Goal: Task Accomplishment & Management: Use online tool/utility

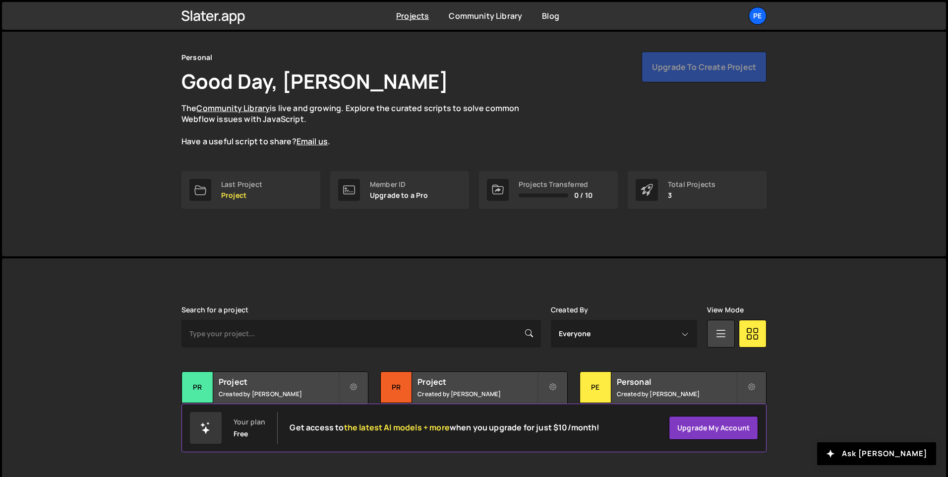
scroll to position [33, 0]
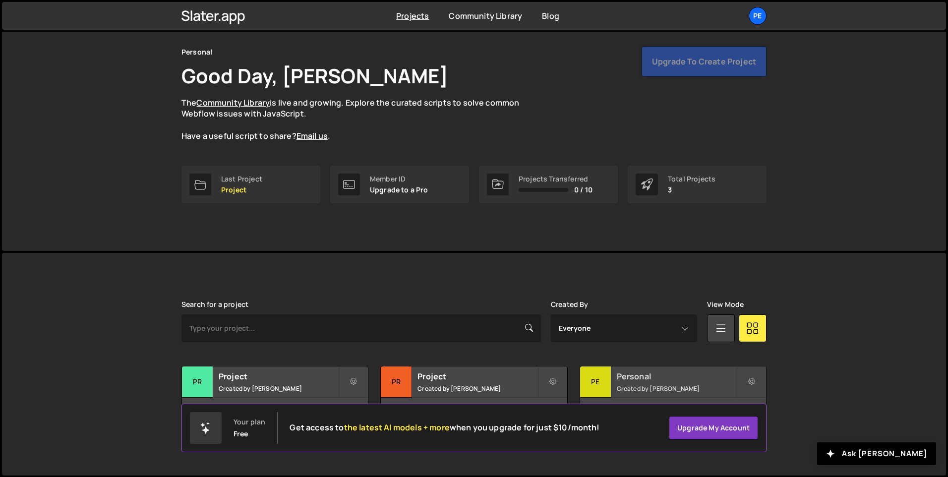
click at [591, 370] on div "Pe" at bounding box center [595, 381] width 31 height 31
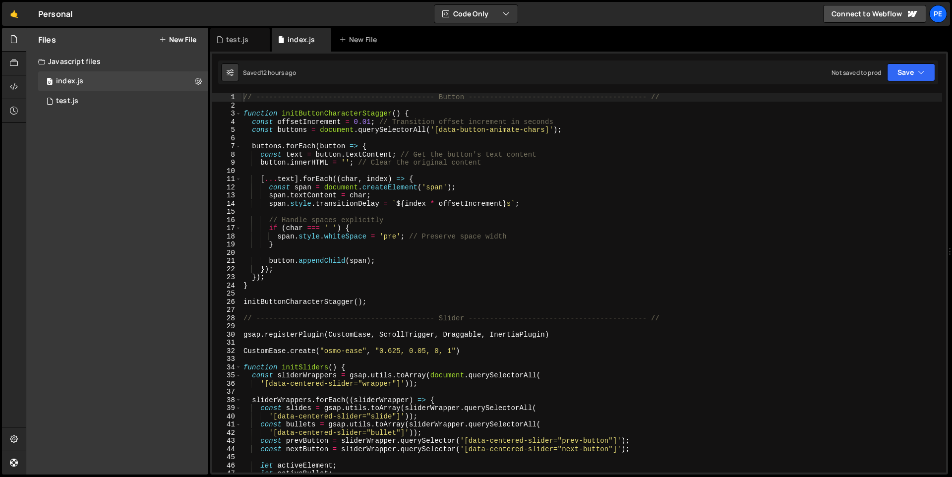
click at [243, 99] on div "// ------------------------------------------ Button --------------------------…" at bounding box center [591, 291] width 700 height 396
type textarea "// ------------------------------------------ Button --------------------------…"
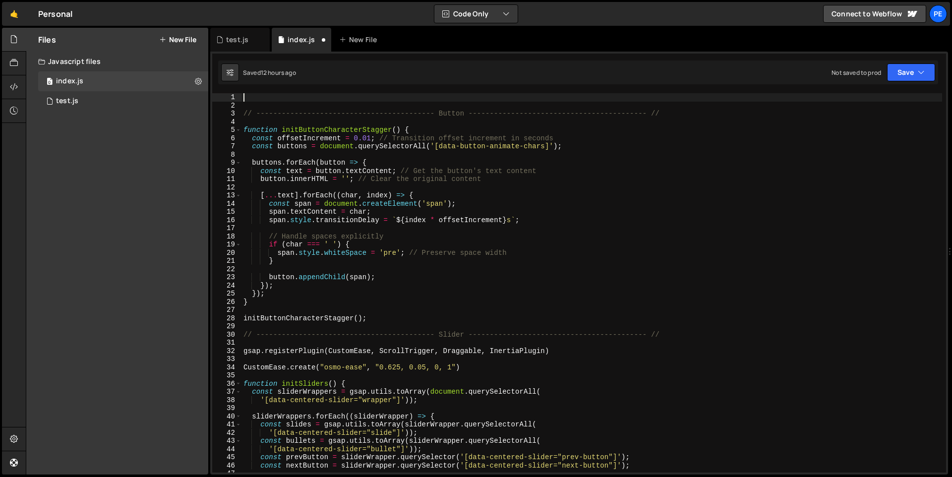
paste textarea "</script>"
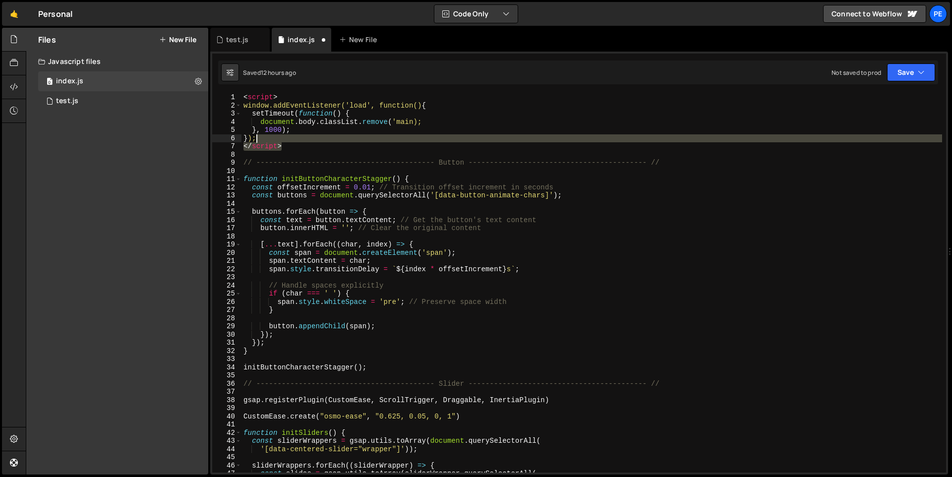
drag, startPoint x: 300, startPoint y: 146, endPoint x: 297, endPoint y: 138, distance: 8.5
click at [297, 138] on div "< script > window.addEventListener('load', function() { setTimeout ( function (…" at bounding box center [591, 291] width 700 height 396
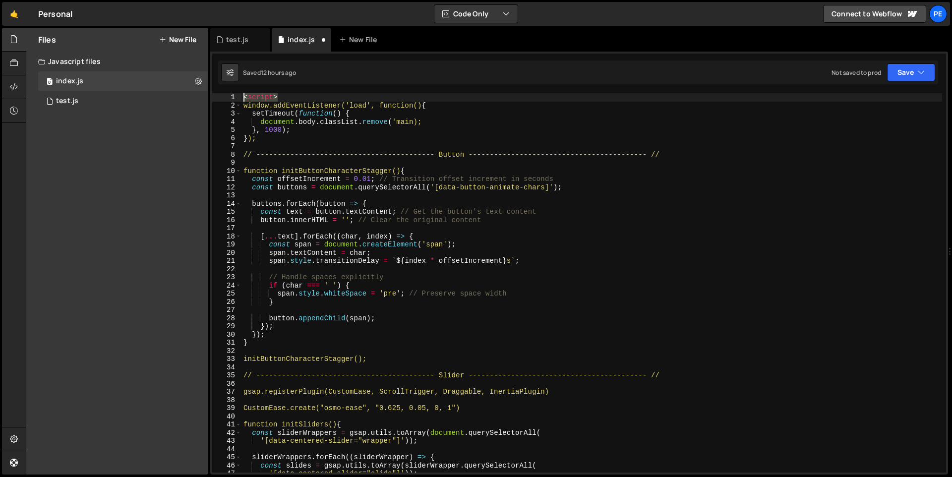
drag, startPoint x: 279, startPoint y: 95, endPoint x: 225, endPoint y: 90, distance: 54.2
click at [225, 90] on div "}); 1 2 3 4 5 6 7 8 9 10 11 12 13 14 15 16 17 18 19 20 21 22 23 24 25 26 27 28 …" at bounding box center [579, 263] width 738 height 423
type textarea "<script>"
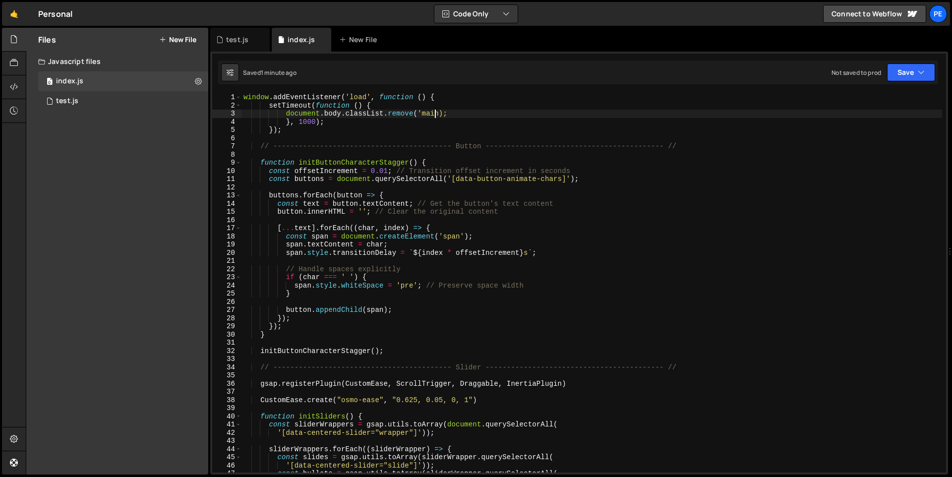
click at [433, 117] on div "window . addEventListener ( 'load' , function ( ) { setTimeout ( function ( ) {…" at bounding box center [591, 291] width 700 height 396
click at [431, 115] on div "window . addEventListener ( 'load' , function ( ) { setTimeout ( function ( ) {…" at bounding box center [591, 291] width 700 height 396
click at [423, 115] on div "window . addEventListener ( 'load' , function ( ) { setTimeout ( function ( ) {…" at bounding box center [591, 282] width 700 height 379
click at [431, 116] on div "window . addEventListener ( 'load' , function ( ) { setTimeout ( function ( ) {…" at bounding box center [591, 291] width 700 height 396
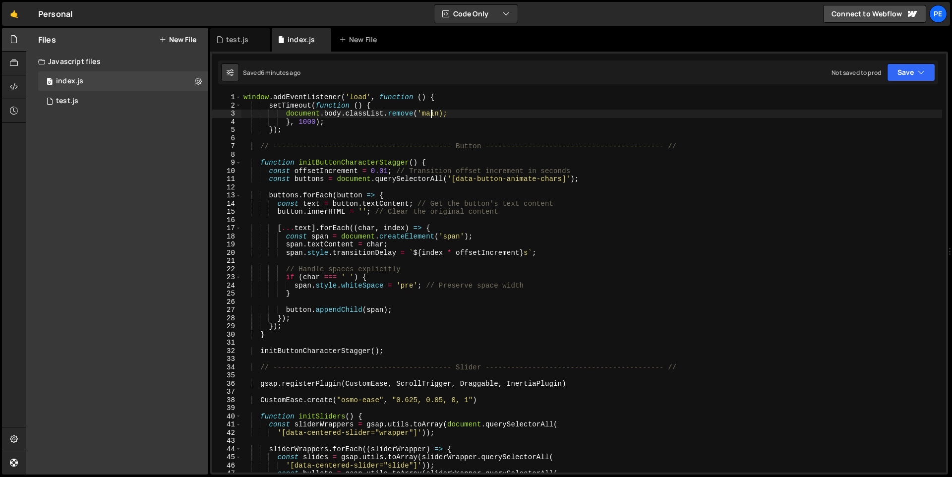
click at [431, 116] on div "window . addEventListener ( 'load' , function ( ) { setTimeout ( function ( ) {…" at bounding box center [591, 291] width 700 height 396
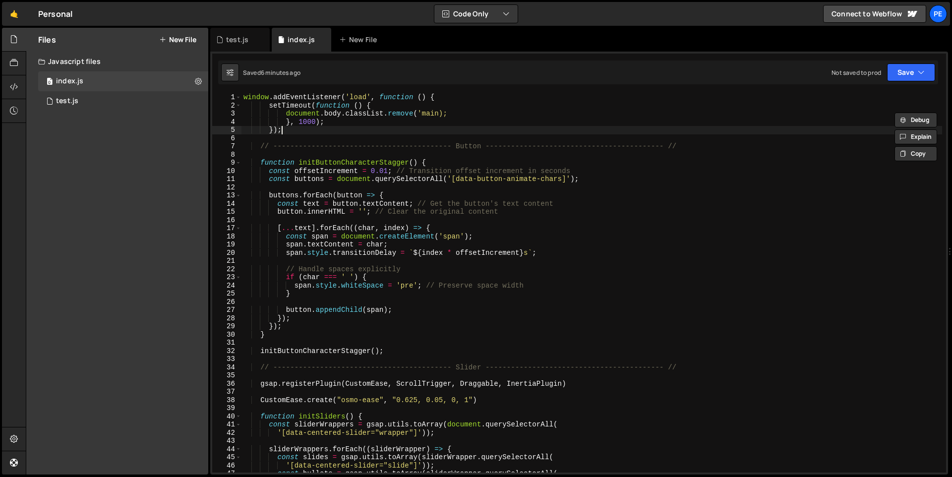
drag, startPoint x: 328, startPoint y: 132, endPoint x: 314, endPoint y: 134, distance: 14.5
click at [314, 134] on div "window . addEventListener ( 'load' , function ( ) { setTimeout ( function ( ) {…" at bounding box center [591, 291] width 700 height 396
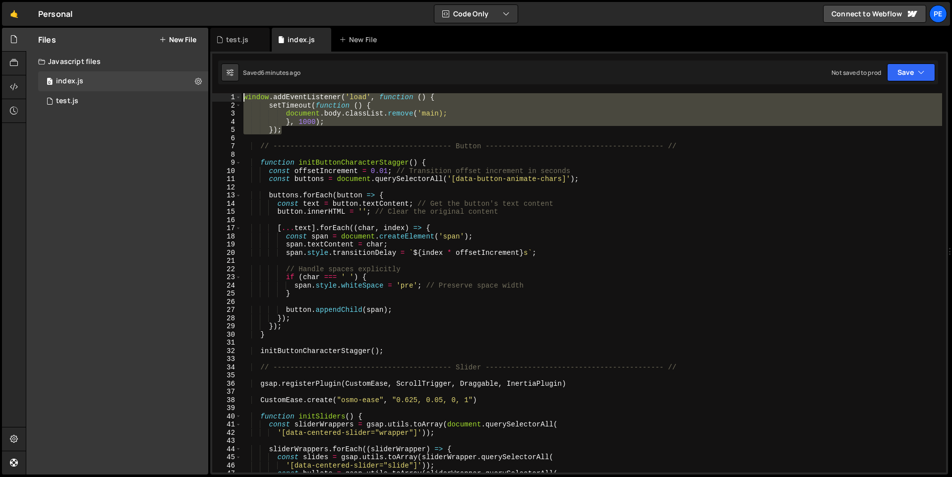
drag, startPoint x: 310, startPoint y: 131, endPoint x: 212, endPoint y: 83, distance: 109.7
click at [212, 83] on div "}); 1 2 3 4 5 6 7 8 9 10 11 12 13 14 15 16 17 18 19 20 21 22 23 24 25 26 27 28 …" at bounding box center [579, 263] width 738 height 423
paste textarea "});"
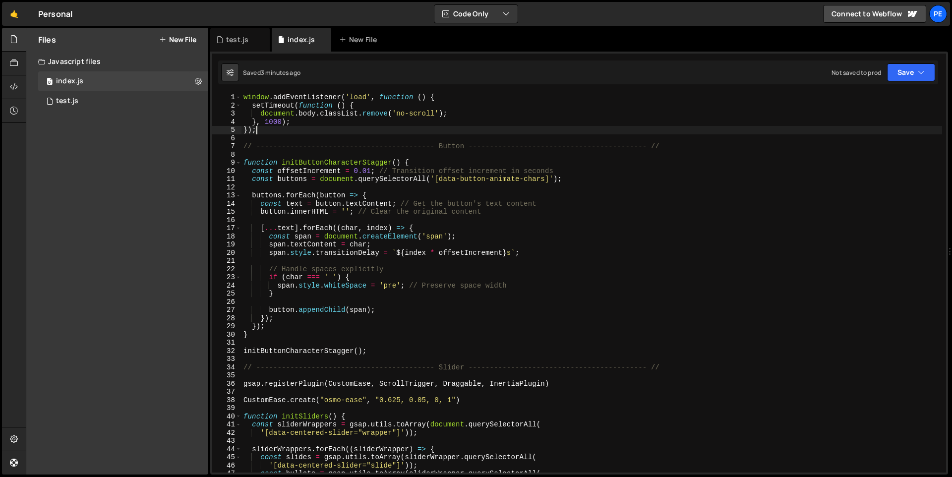
click at [316, 118] on div "window . addEventListener ( 'load' , function ( ) { setTimeout ( function ( ) {…" at bounding box center [591, 291] width 700 height 396
click at [412, 97] on div "window . addEventListener ( 'load' , function ( ) { setTimeout ( function ( ) {…" at bounding box center [591, 291] width 700 height 396
click at [422, 96] on div "window . addEventListener ( 'load' , function ( ) { setTimeout ( function ( ) {…" at bounding box center [591, 291] width 700 height 396
click at [282, 107] on div "window . addEventListener ( 'load' , function ( ) { setTimeout ( function ( ) {…" at bounding box center [591, 291] width 700 height 396
click at [320, 106] on div "window . addEventListener ( 'load' , function ( ) { setTimeout ( function ( ) {…" at bounding box center [591, 291] width 700 height 396
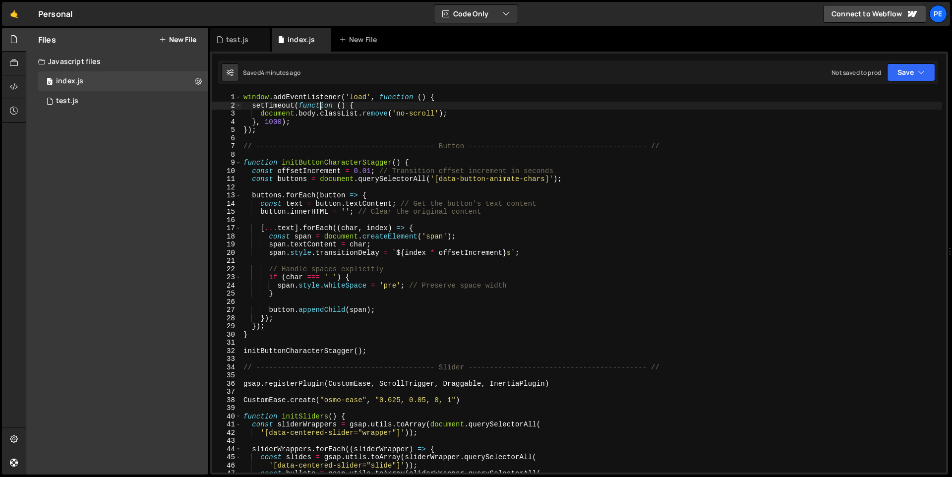
click at [298, 106] on div "window . addEventListener ( 'load' , function ( ) { setTimeout ( function ( ) {…" at bounding box center [591, 291] width 700 height 396
click at [370, 107] on div "window . addEventListener ( 'load' , function ( ) { setTimeout ( function ( ) {…" at bounding box center [591, 291] width 700 height 396
click at [449, 96] on div "window . addEventListener ( 'load' , function ( ) { setTimeout ( function ( ) {…" at bounding box center [591, 291] width 700 height 396
drag, startPoint x: 261, startPoint y: 114, endPoint x: 449, endPoint y: 114, distance: 187.4
click at [449, 114] on div "window . addEventListener ( 'load' , function ( ) { setTimeout ( function ( ) {…" at bounding box center [591, 291] width 700 height 396
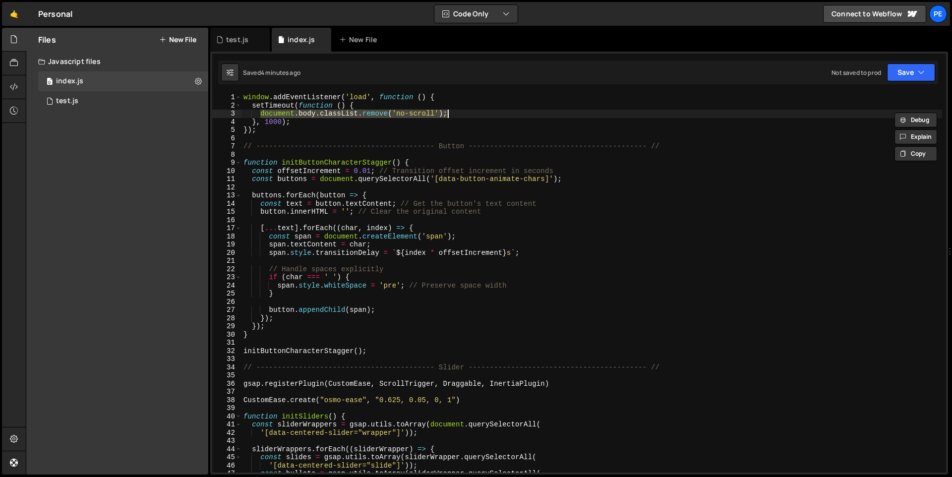
scroll to position [0, 1]
type textarea "// document.body.classList.remove('no-scroll');"
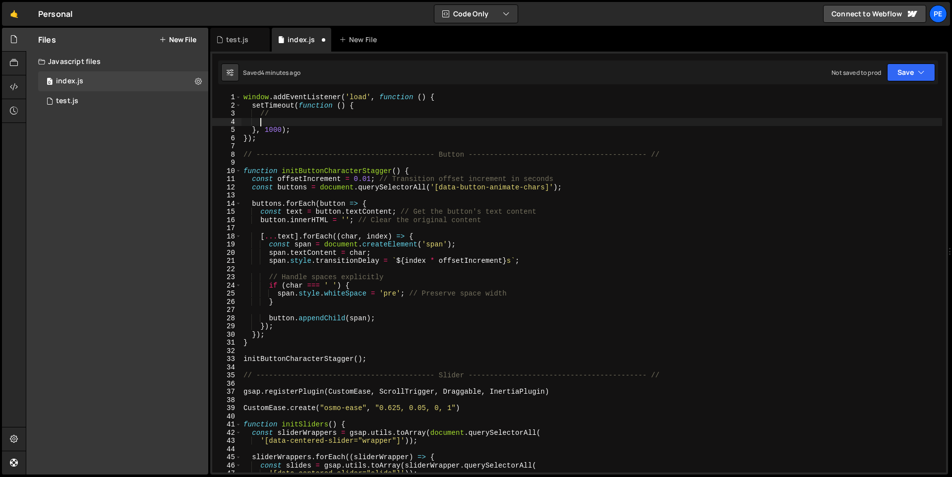
type textarea "// document.body.classList.remove('no-scroll');"
click at [896, 71] on button "Save" at bounding box center [911, 72] width 48 height 18
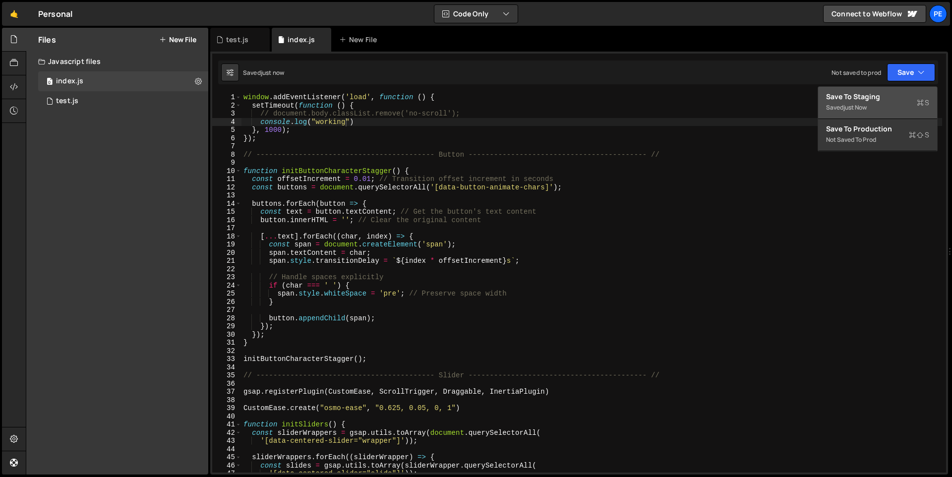
click at [858, 104] on div "just now" at bounding box center [854, 107] width 23 height 8
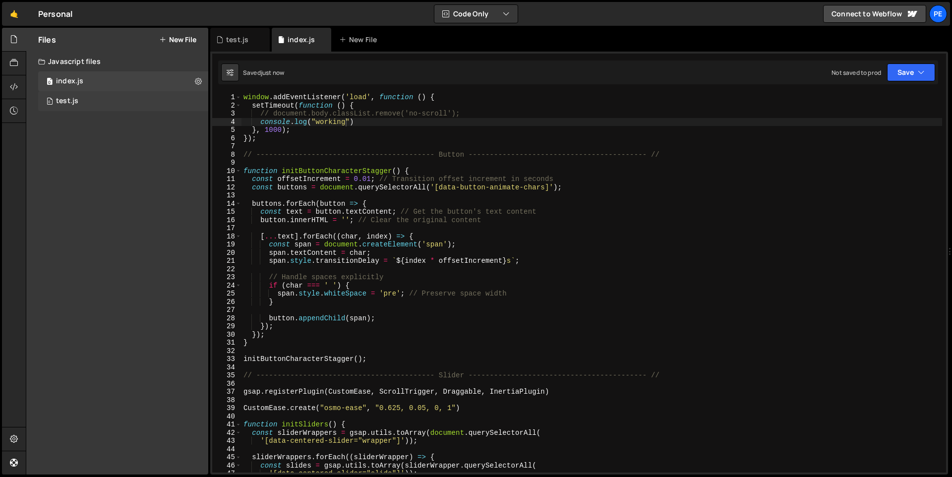
click at [128, 105] on div "0 test.js 0" at bounding box center [123, 101] width 170 height 20
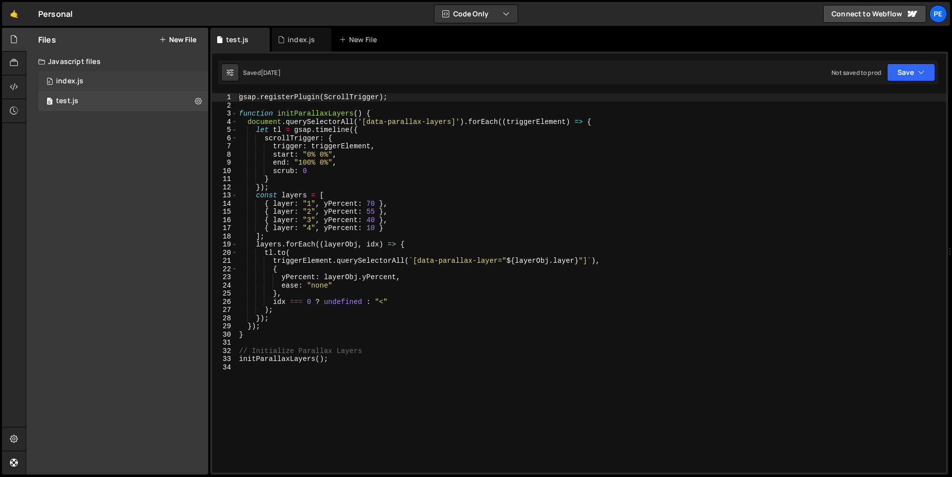
click at [121, 80] on div "0 index.js 0" at bounding box center [123, 81] width 170 height 20
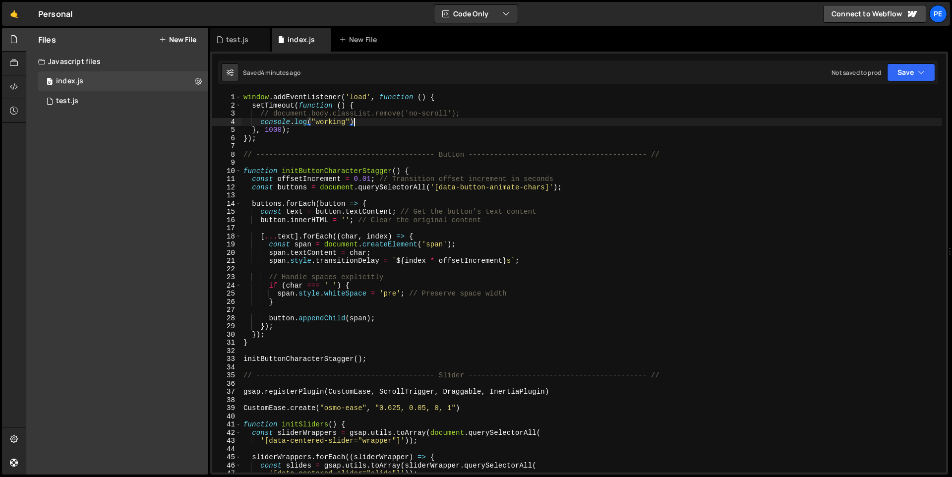
click at [385, 124] on div "window . addEventListener ( 'load' , function ( ) { setTimeout ( function ( ) {…" at bounding box center [591, 291] width 700 height 396
click at [273, 115] on div "window . addEventListener ( 'load' , function ( ) { setTimeout ( function ( ) {…" at bounding box center [591, 291] width 700 height 396
drag, startPoint x: 494, startPoint y: 119, endPoint x: 497, endPoint y: 112, distance: 8.7
click at [497, 112] on div "window . addEventListener ( 'load' , function ( ) { setTimeout ( function ( ) {…" at bounding box center [591, 291] width 700 height 396
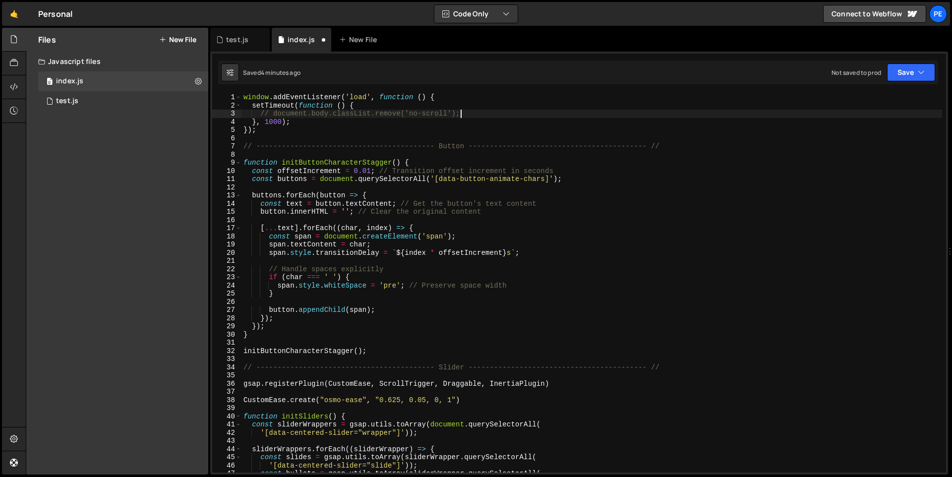
click at [273, 111] on div "window . addEventListener ( 'load' , function ( ) { setTimeout ( function ( ) {…" at bounding box center [591, 291] width 700 height 396
type textarea "document.body.classList.remove('no-scroll');"
click at [380, 115] on div "window . addEventListener ( 'load' , function ( ) { setTimeout ( function ( ) {…" at bounding box center [591, 291] width 700 height 396
click at [454, 116] on div "window . addEventListener ( 'load' , function ( ) { setTimeout ( function ( ) {…" at bounding box center [591, 291] width 700 height 396
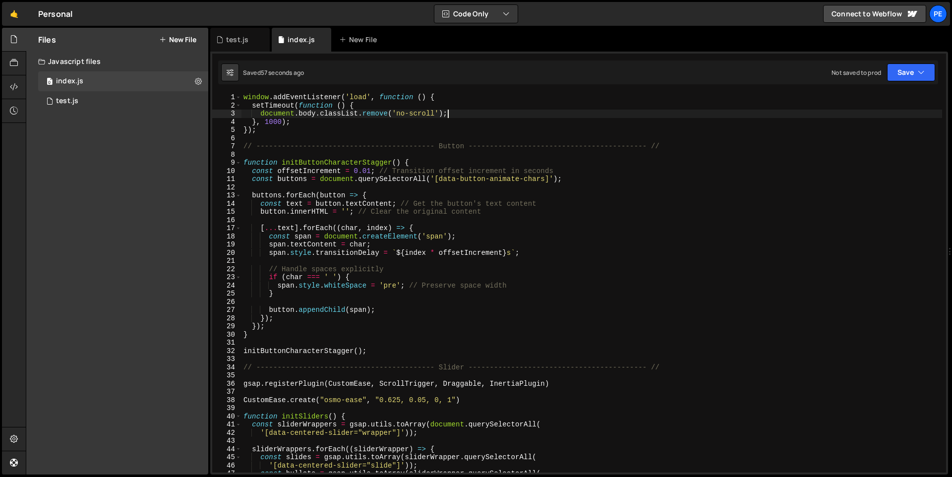
click at [476, 114] on div "window . addEventListener ( 'load' , function ( ) { setTimeout ( function ( ) {…" at bounding box center [591, 291] width 700 height 396
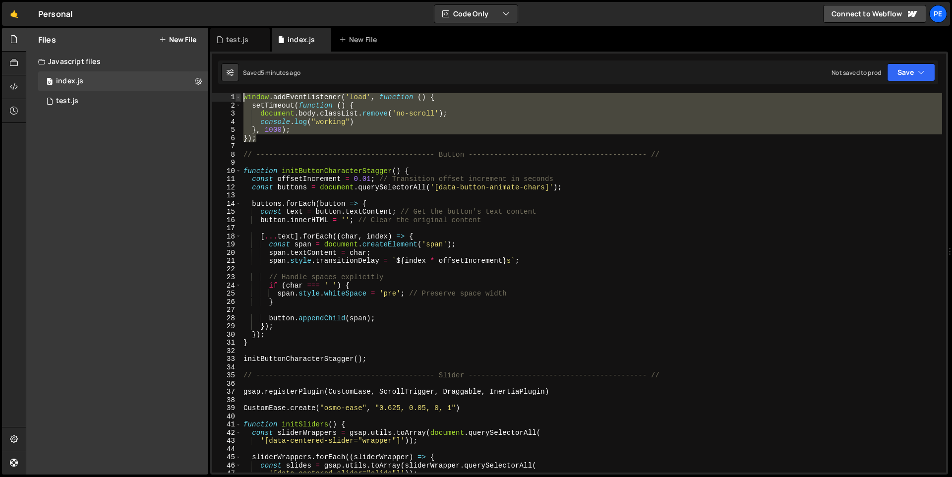
drag, startPoint x: 277, startPoint y: 141, endPoint x: 235, endPoint y: 94, distance: 62.9
click at [235, 94] on div "console.log("working") 1 2 3 4 5 6 7 8 9 10 11 12 13 14 15 16 17 18 19 20 21 22…" at bounding box center [579, 282] width 734 height 379
paste textarea "});"
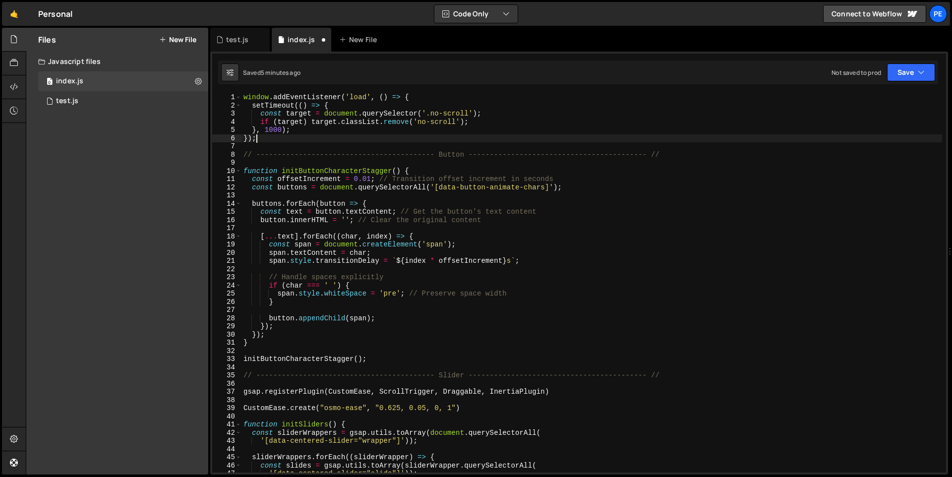
scroll to position [0, 0]
click at [392, 135] on div "window . addEventListener ( 'load' , ( ) => { setTimeout (( ) => { const target…" at bounding box center [591, 291] width 700 height 396
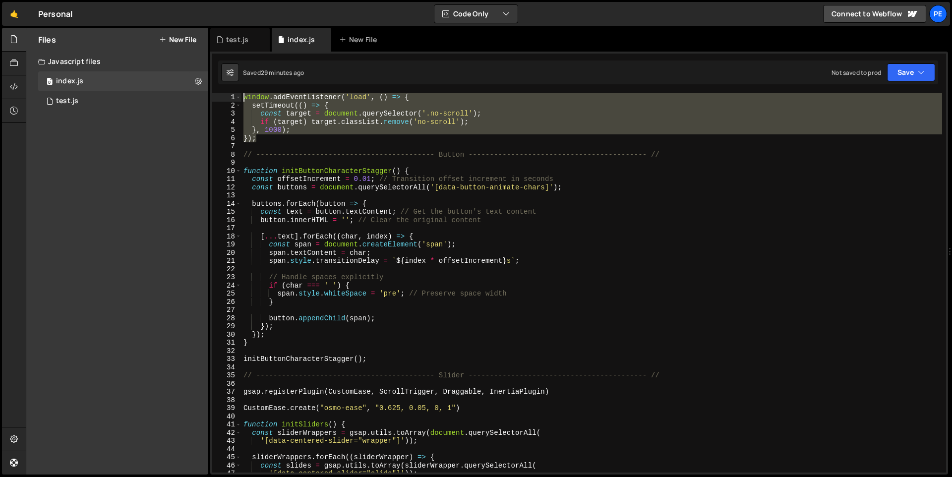
drag, startPoint x: 283, startPoint y: 140, endPoint x: 226, endPoint y: 87, distance: 78.2
click at [226, 87] on div "}); 1 2 3 4 5 6 7 8 9 10 11 12 13 14 15 16 17 18 19 20 21 22 23 24 25 26 27 28 …" at bounding box center [579, 263] width 738 height 423
type textarea "window.addEventListener('load', () => { setTimeout(() => {"
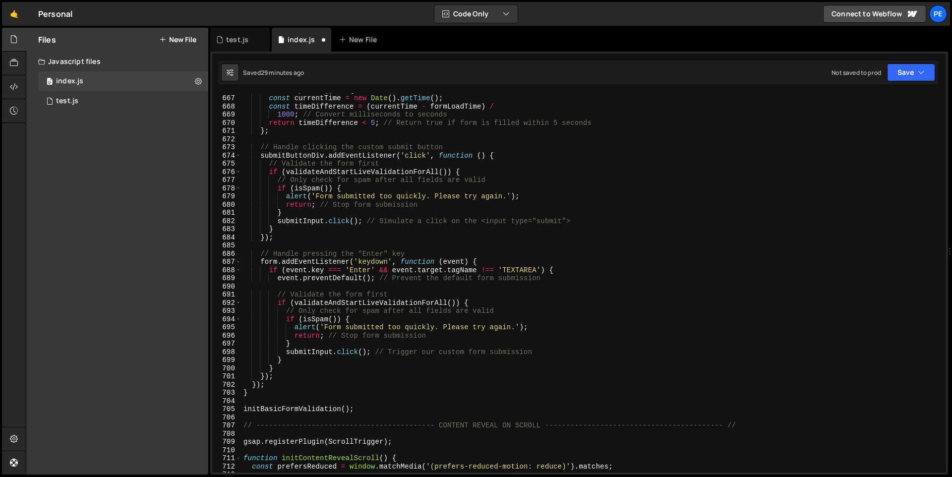
scroll to position [7359, 0]
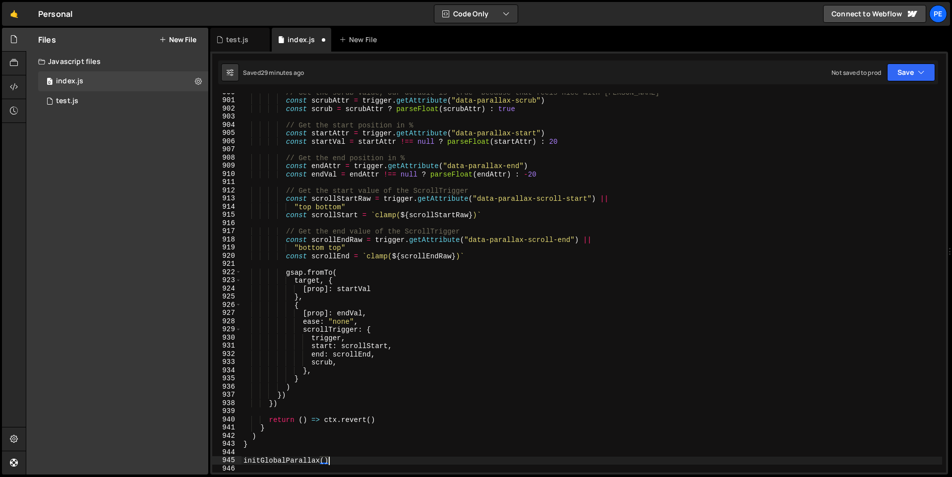
click at [345, 458] on div "// Get the scrub value, our default is 'true' because that feels nice with [PER…" at bounding box center [591, 286] width 700 height 396
type textarea "initGlobalParallax()"
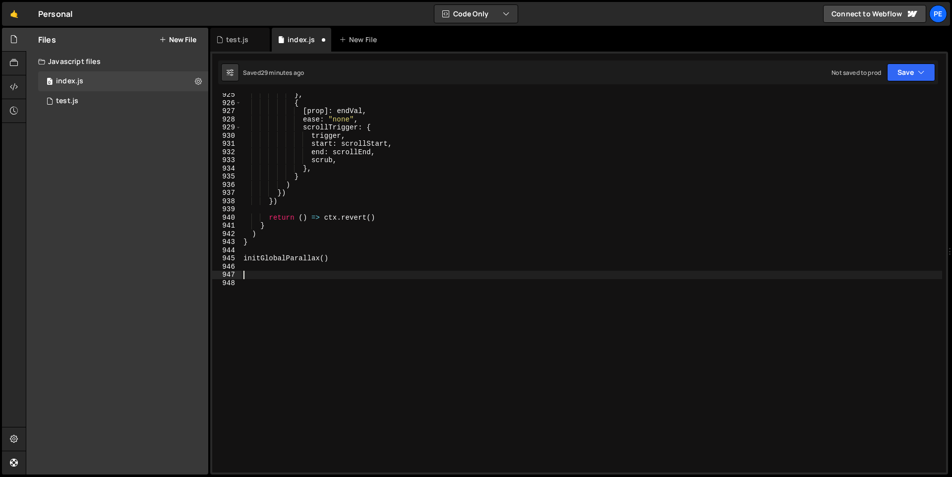
scroll to position [7561, 0]
paste textarea "});"
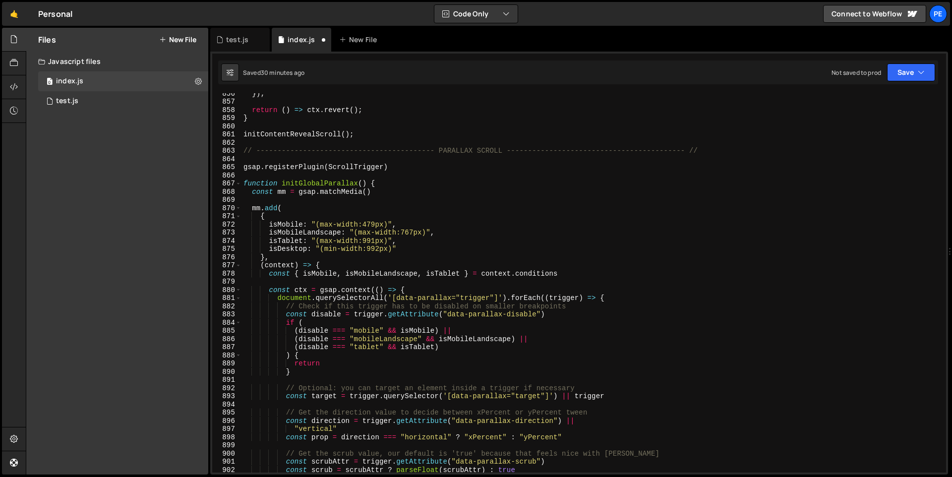
scroll to position [6943, 0]
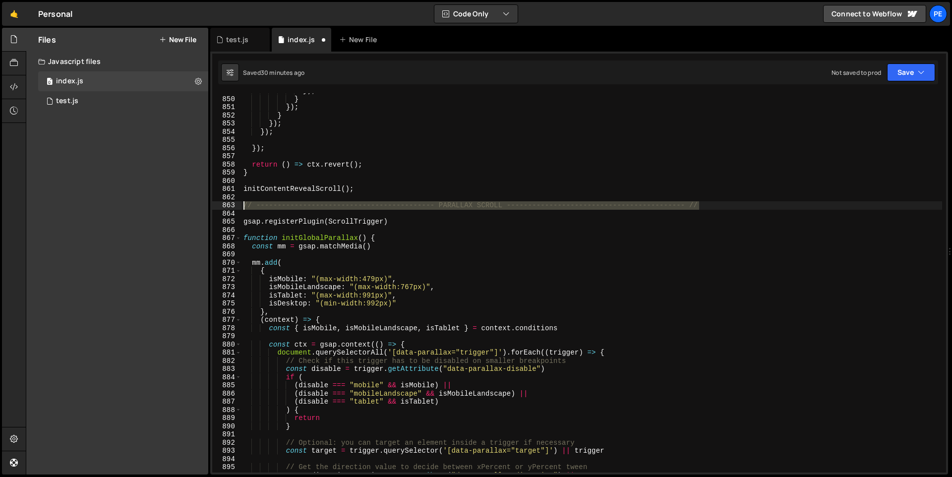
drag, startPoint x: 702, startPoint y: 204, endPoint x: 238, endPoint y: 206, distance: 464.0
click at [238, 206] on div "}); 849 850 851 852 853 854 855 856 857 858 859 860 861 862 863 864 865 866 867…" at bounding box center [579, 282] width 734 height 379
type textarea "// ------------------------------------------ PARALLAX SCROLL -----------------…"
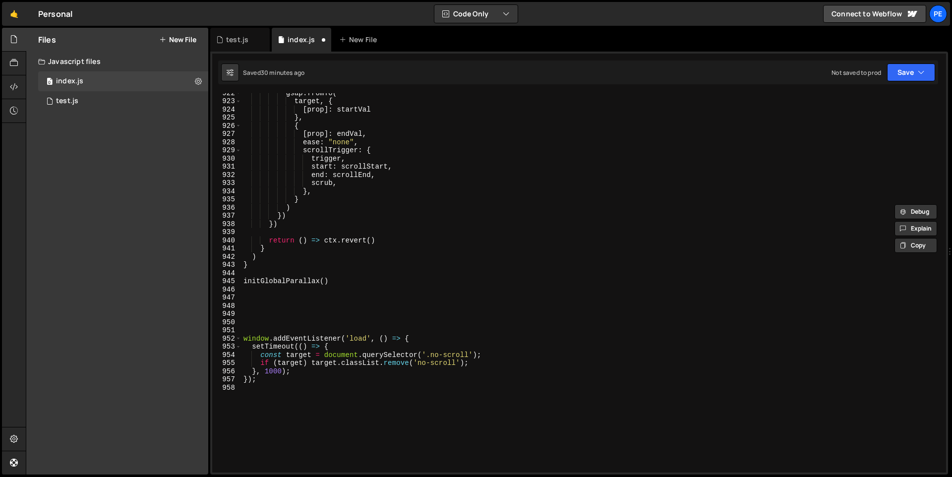
scroll to position [7548, 0]
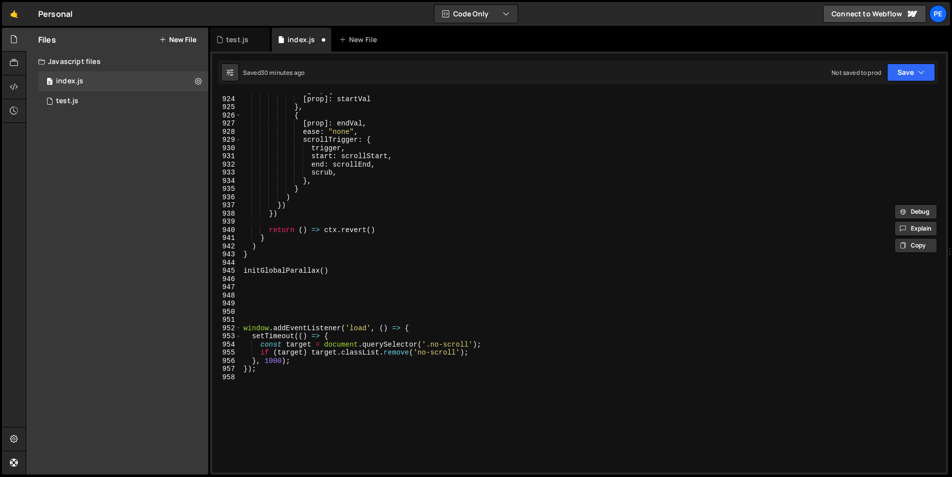
click at [249, 315] on div "target , { [ prop ] : startVal } , { [ prop ] : endVal , ease : "none" , scroll…" at bounding box center [591, 285] width 700 height 396
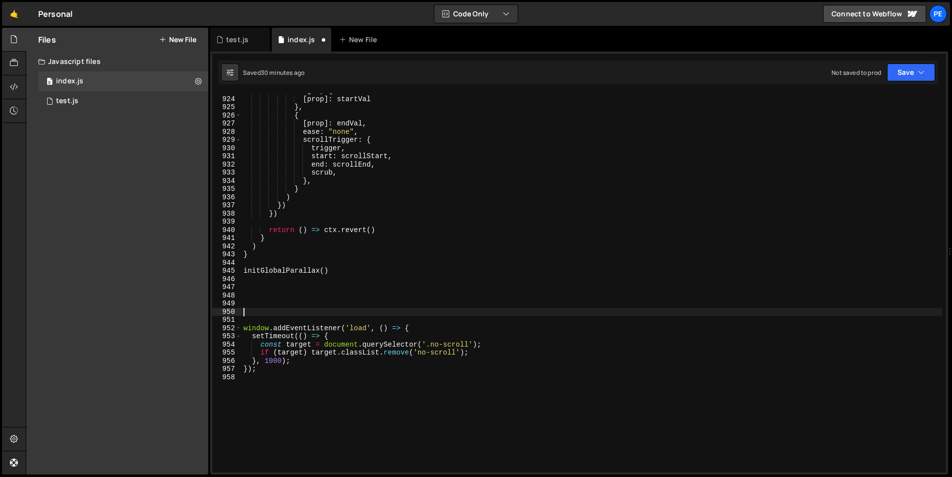
paste textarea "// ------------------------------------------ PARALLAX SCROLL -----------------…"
type textarea "// ------------------------------------------ PARALLAX SCROLL -----------------…"
click at [293, 317] on div "target , { [ prop ] : startVal } , { [ prop ] : endVal , ease : "none" , scroll…" at bounding box center [591, 285] width 700 height 396
drag, startPoint x: 504, startPoint y: 312, endPoint x: 439, endPoint y: 312, distance: 64.4
click at [439, 312] on div "target , { [ prop ] : startVal } , { [ prop ] : endVal , ease : "none" , scroll…" at bounding box center [591, 285] width 700 height 396
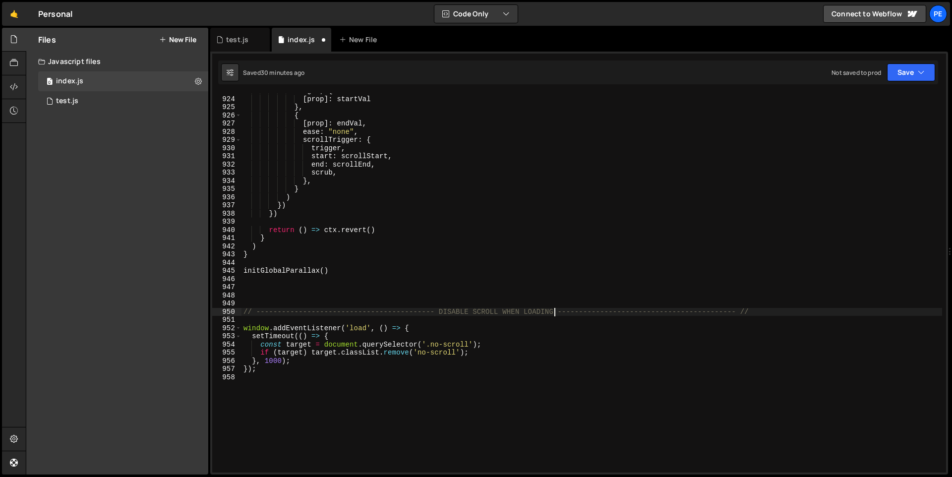
scroll to position [0, 15]
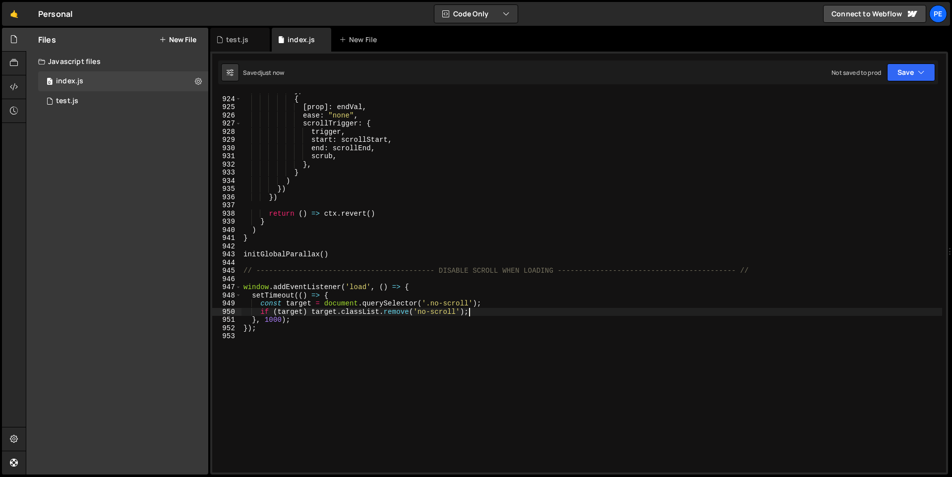
type textarea "if (target) target.classList.remove('no-scroll');"
click at [917, 74] on button "Save" at bounding box center [911, 72] width 48 height 18
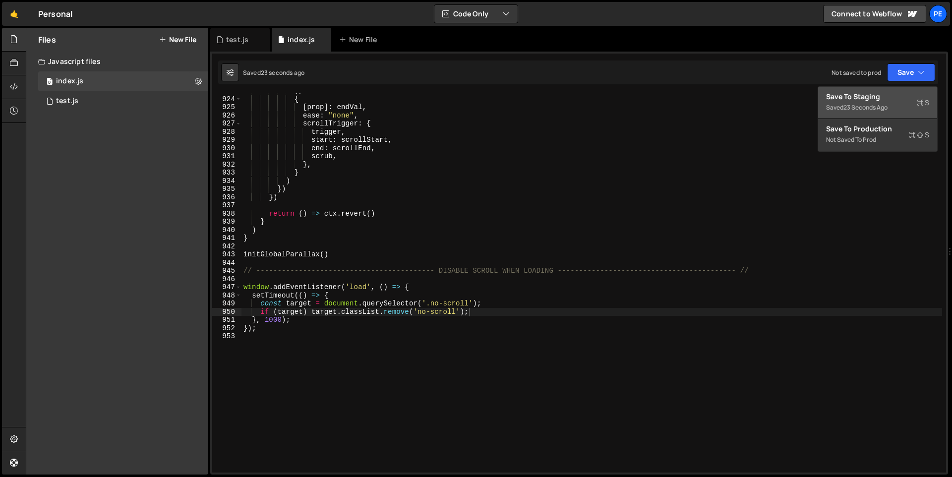
click at [862, 108] on div "23 seconds ago" at bounding box center [865, 107] width 44 height 8
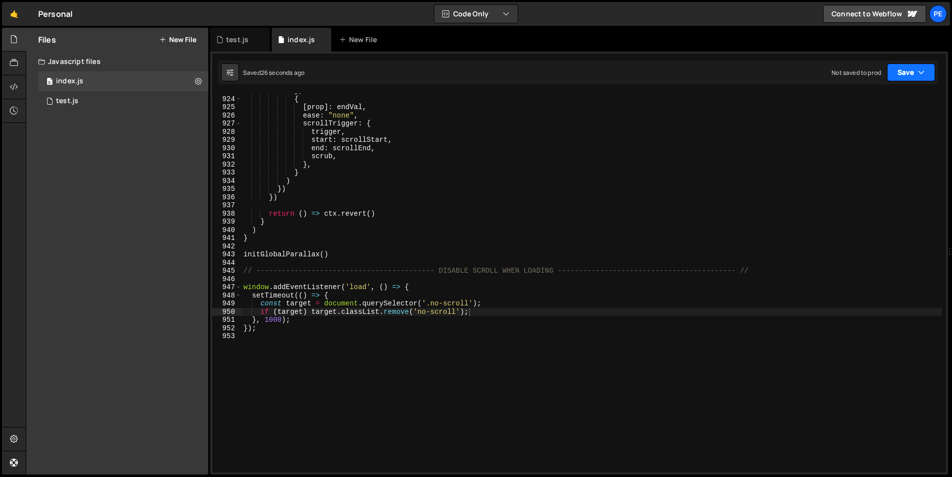
click at [920, 71] on icon "button" at bounding box center [921, 72] width 7 height 10
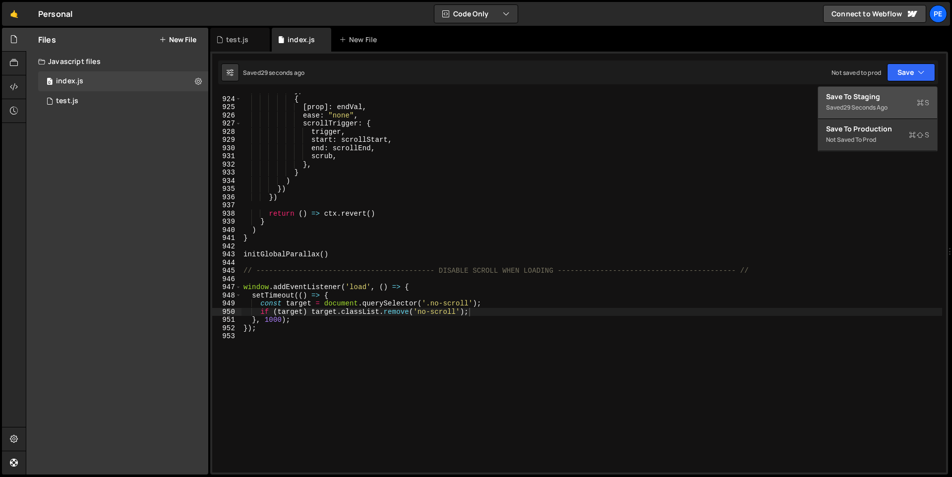
click at [887, 104] on div "29 seconds ago" at bounding box center [865, 107] width 44 height 8
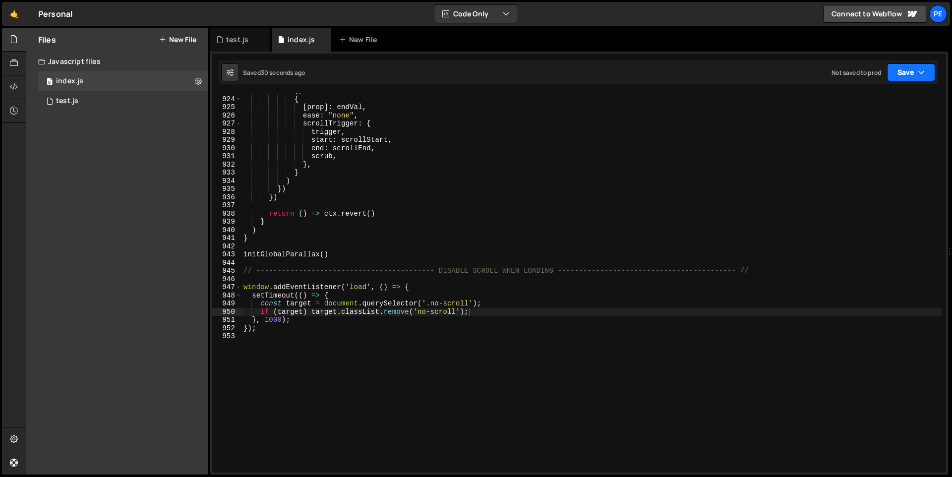
click at [915, 78] on button "Save" at bounding box center [911, 72] width 48 height 18
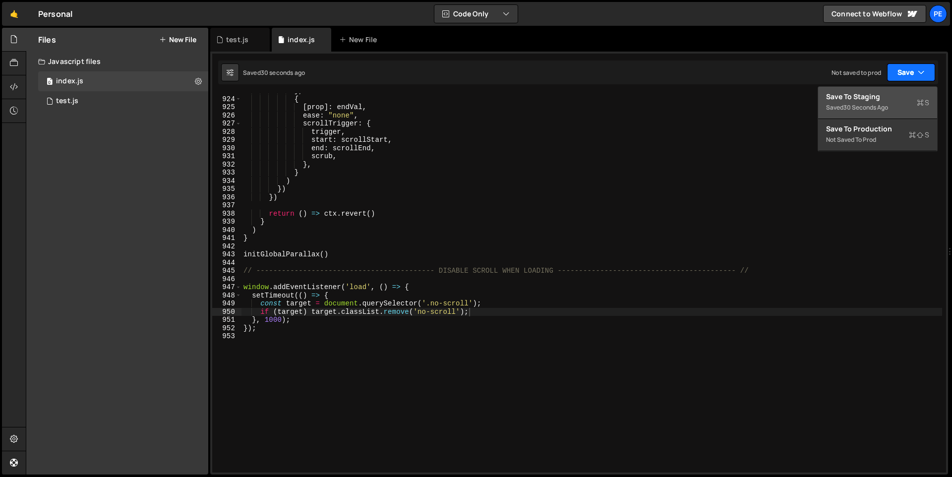
click at [916, 76] on button "Save" at bounding box center [911, 72] width 48 height 18
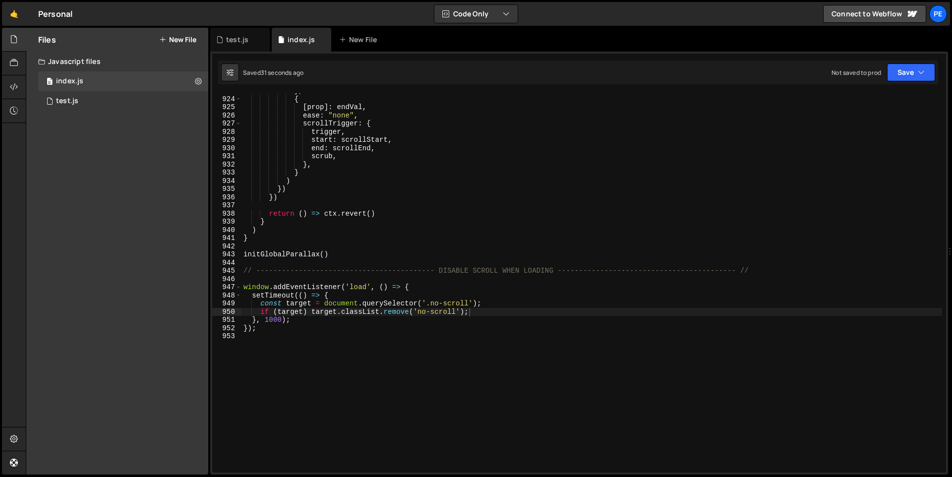
click at [774, 38] on div "test.js index.js New File" at bounding box center [579, 40] width 738 height 24
click at [919, 79] on button "Save" at bounding box center [911, 72] width 48 height 18
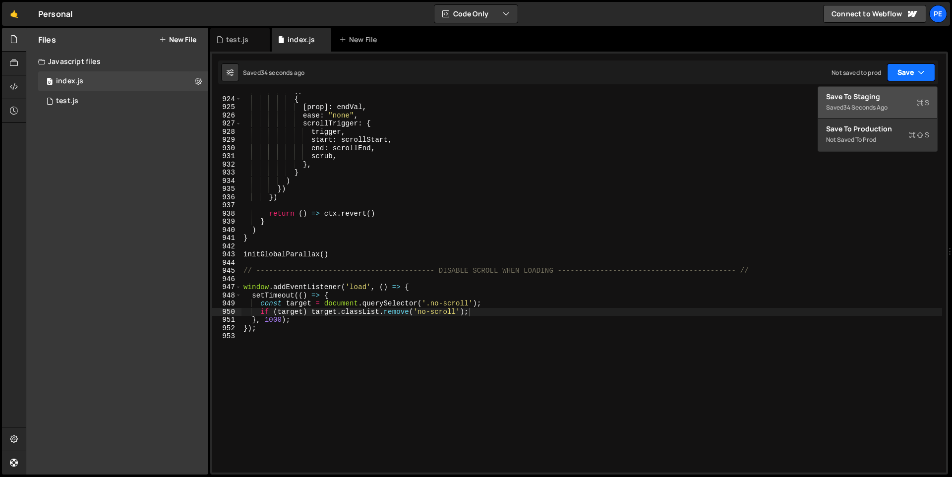
click at [920, 75] on icon "button" at bounding box center [921, 72] width 7 height 10
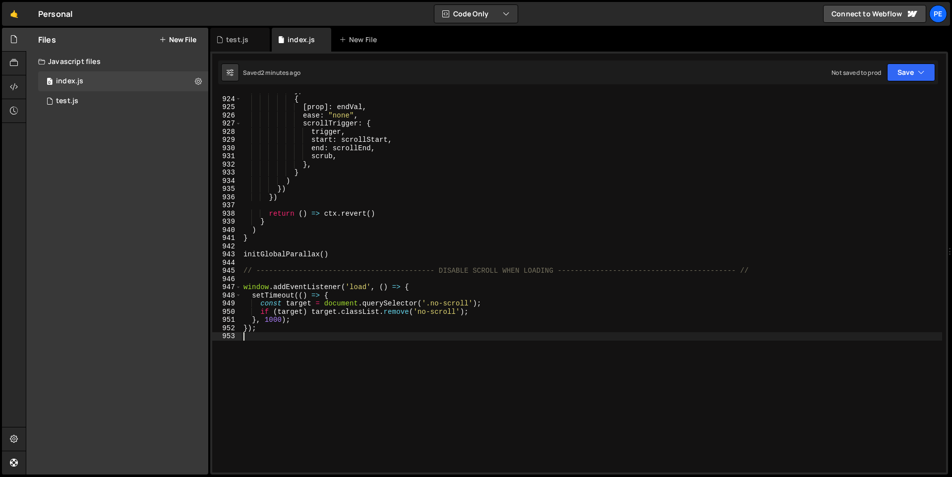
scroll to position [0, 0]
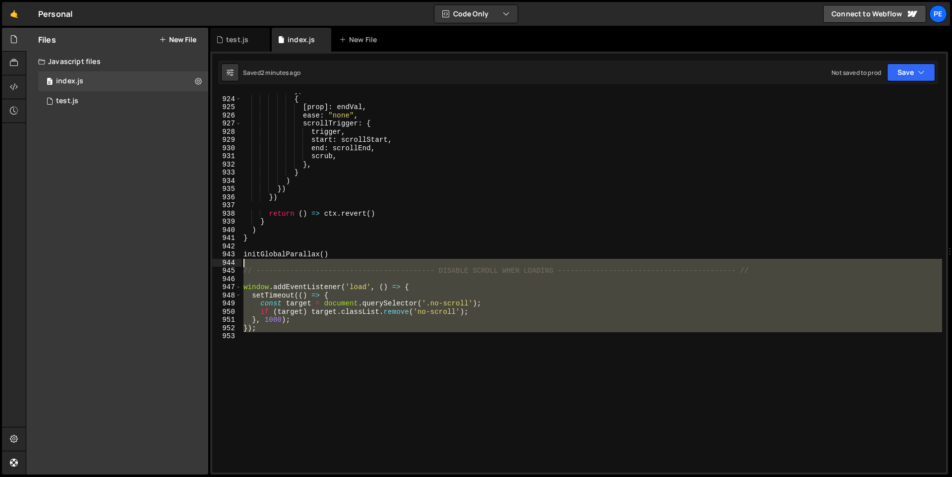
drag, startPoint x: 278, startPoint y: 333, endPoint x: 236, endPoint y: 265, distance: 79.7
click at [236, 265] on div "923 924 925 926 927 928 929 930 931 932 933 934 935 936 937 938 939 940 941 942…" at bounding box center [579, 282] width 734 height 379
type textarea "// ------------------------------------------ DISABLE SCROLL WHEN LOADING -----…"
